Goal: Task Accomplishment & Management: Use online tool/utility

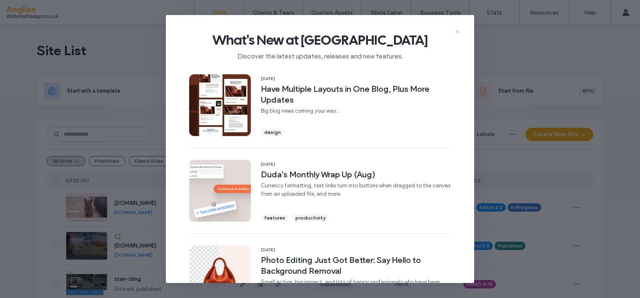
click at [455, 32] on icon at bounding box center [457, 31] width 7 height 7
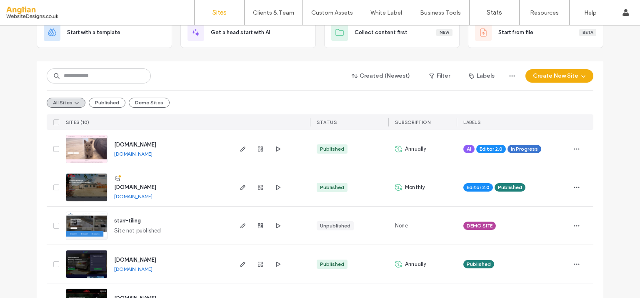
scroll to position [71, 0]
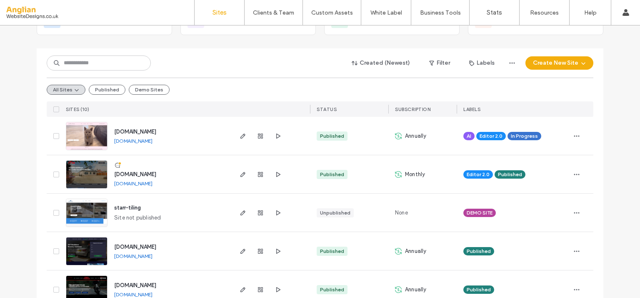
click at [156, 133] on span "[DOMAIN_NAME]" at bounding box center [135, 131] width 42 height 6
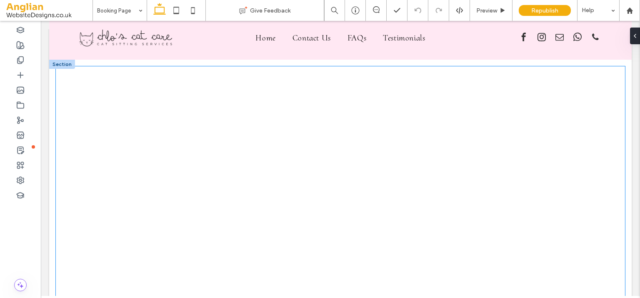
scroll to position [12, 0]
click at [333, 193] on div at bounding box center [340, 238] width 569 height 341
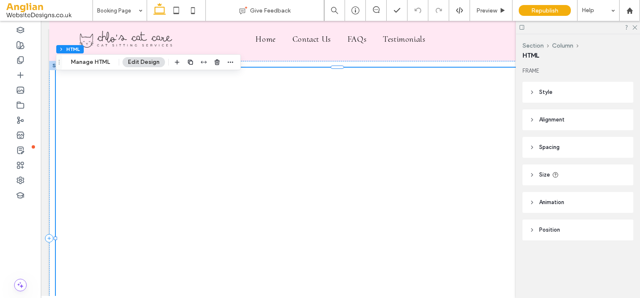
click at [368, 93] on div at bounding box center [340, 238] width 569 height 341
click at [94, 59] on button "Manage HTML" at bounding box center [90, 62] width 50 height 10
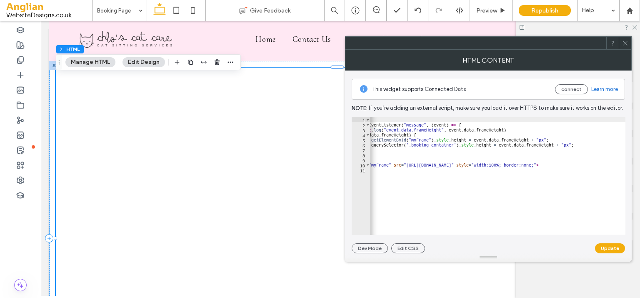
scroll to position [0, 0]
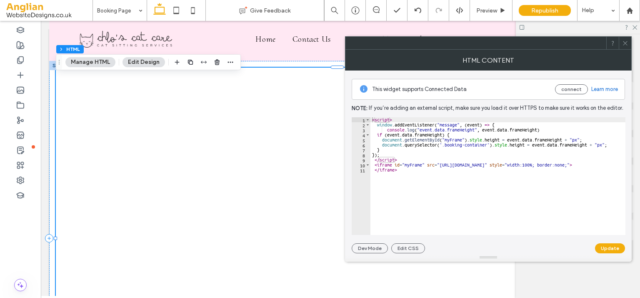
click at [624, 44] on icon at bounding box center [625, 43] width 6 height 6
